Goal: Information Seeking & Learning: Learn about a topic

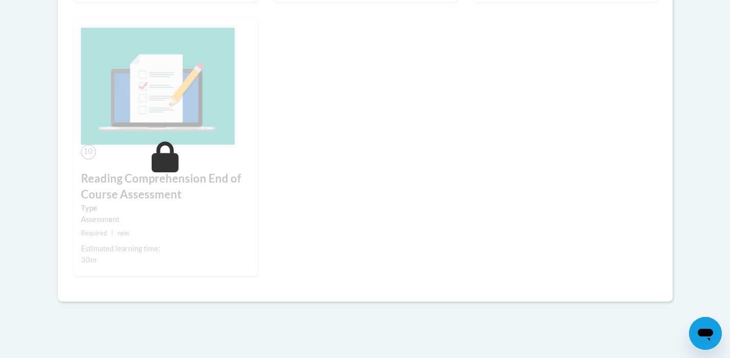
scroll to position [1047, 0]
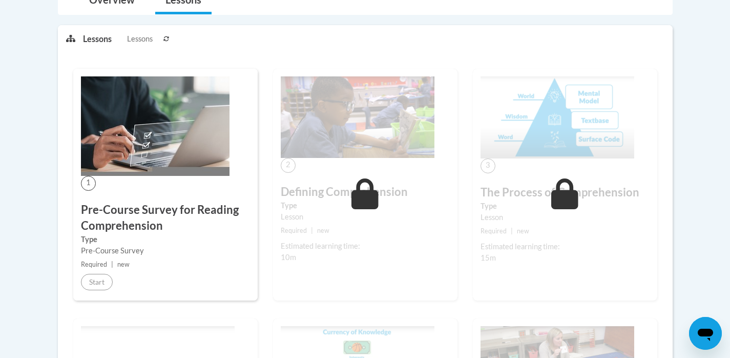
scroll to position [298, 0]
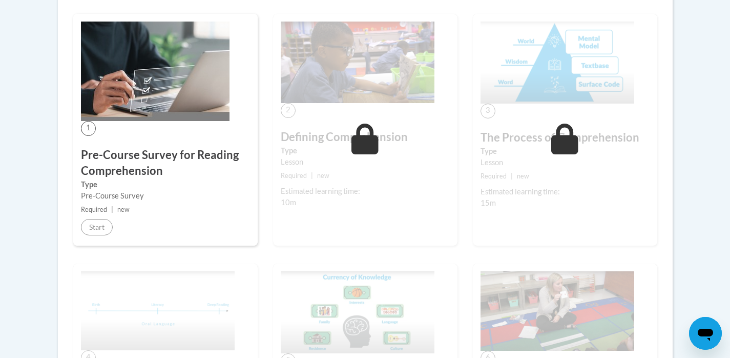
click at [623, 176] on small "Required | new" at bounding box center [565, 176] width 169 height 11
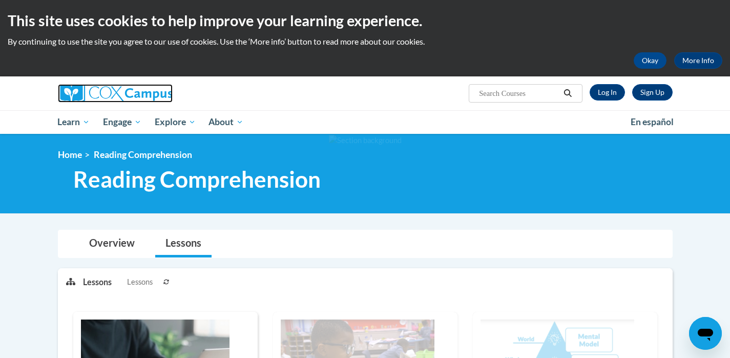
click at [116, 98] on img at bounding box center [115, 93] width 115 height 18
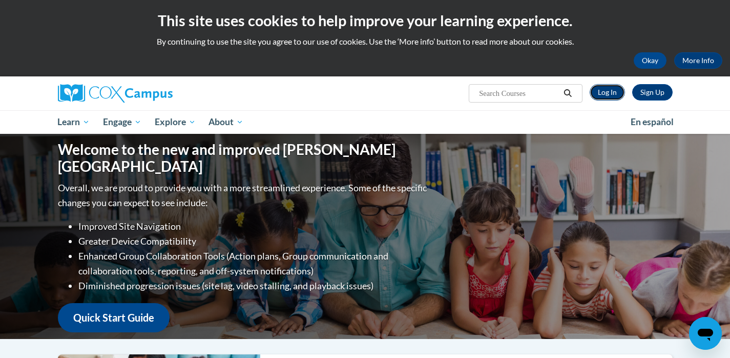
click at [611, 93] on link "Log In" at bounding box center [607, 92] width 35 height 16
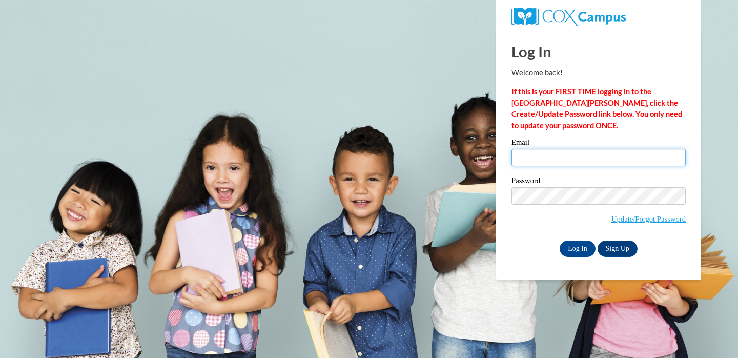
click at [593, 160] on input "Email" at bounding box center [598, 157] width 174 height 17
type input "binsfeldv@ripon.k12.wi.us"
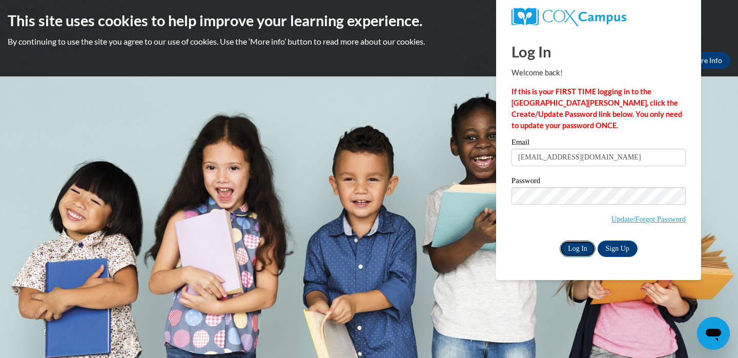
click at [580, 251] on input "Log In" at bounding box center [578, 248] width 36 height 16
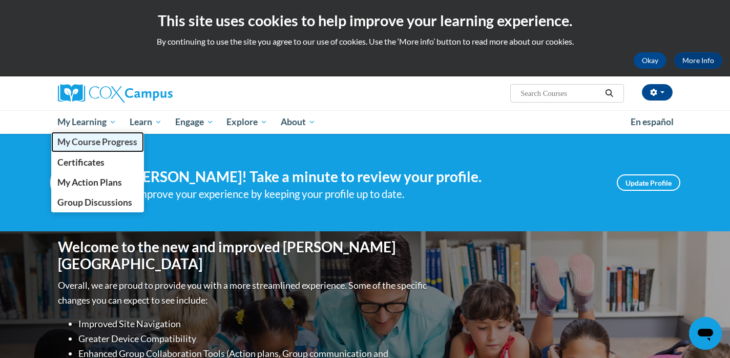
click at [90, 143] on span "My Course Progress" at bounding box center [97, 141] width 80 height 11
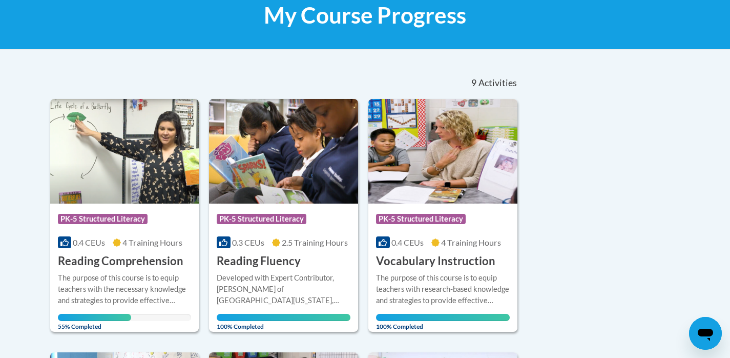
scroll to position [329, 0]
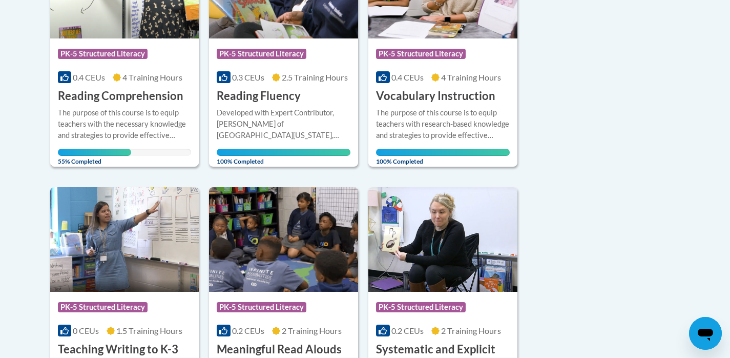
click at [122, 107] on div "The purpose of this course is to equip teachers with the necessary knowledge an…" at bounding box center [125, 124] width 134 height 34
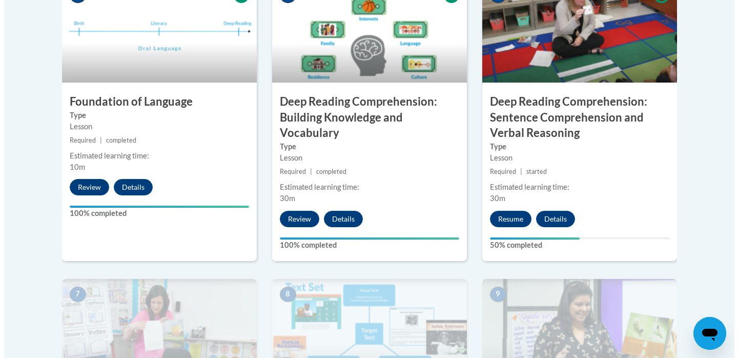
scroll to position [649, 0]
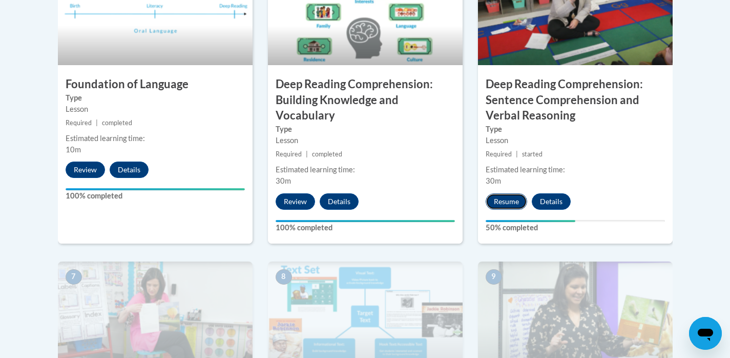
click at [514, 201] on button "Resume" at bounding box center [507, 201] width 42 height 16
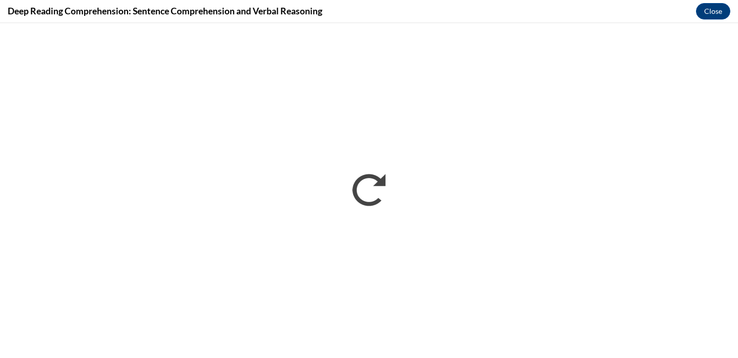
scroll to position [0, 0]
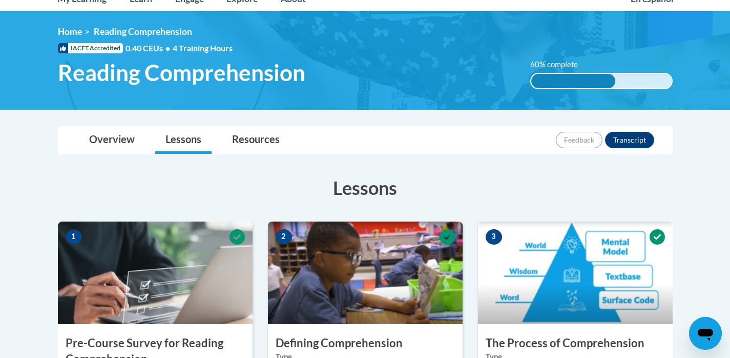
scroll to position [216, 0]
